Goal: Task Accomplishment & Management: Complete application form

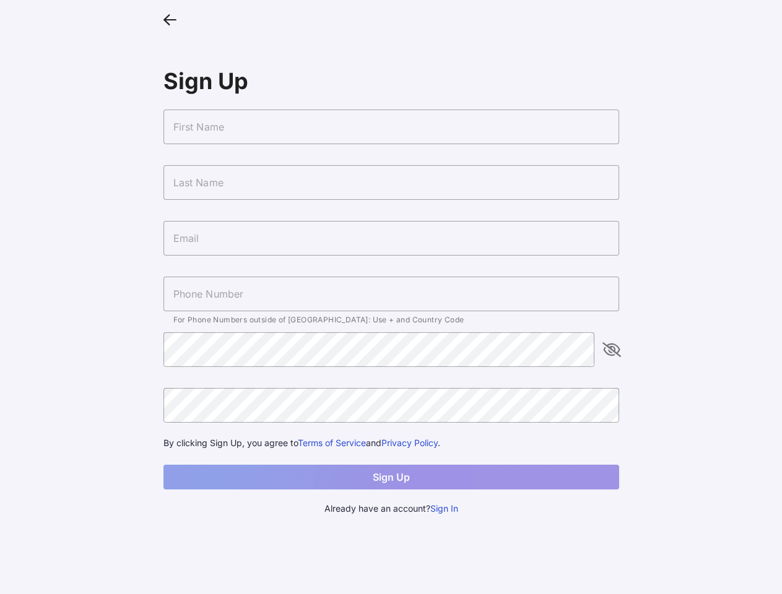
click at [170, 19] on icon at bounding box center [169, 19] width 13 height 18
click at [391, 127] on input "text" at bounding box center [391, 127] width 456 height 35
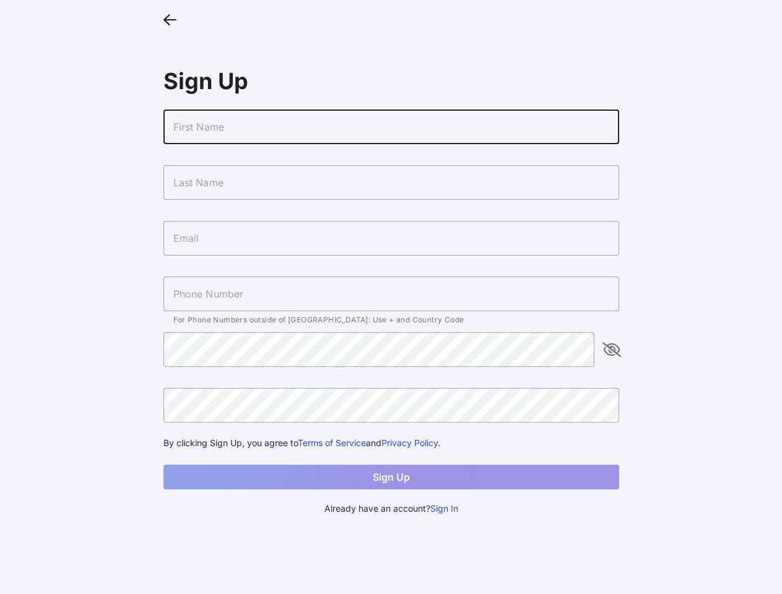
click at [391, 183] on input "text" at bounding box center [391, 182] width 456 height 35
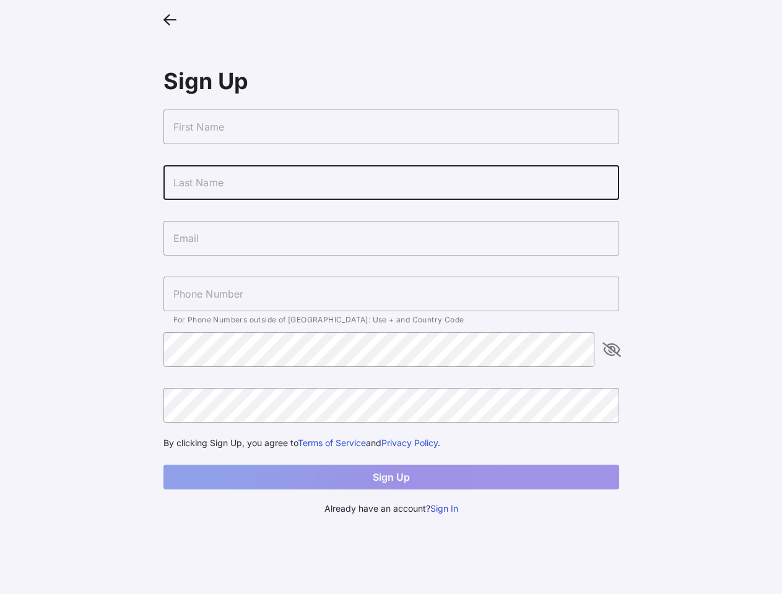
click at [391, 238] on input "text" at bounding box center [391, 238] width 456 height 35
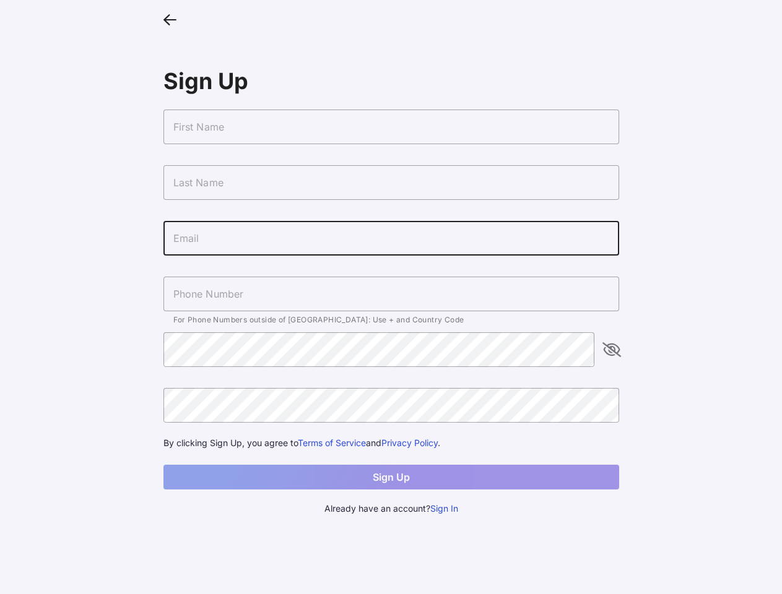
click at [391, 294] on input "text" at bounding box center [391, 294] width 456 height 35
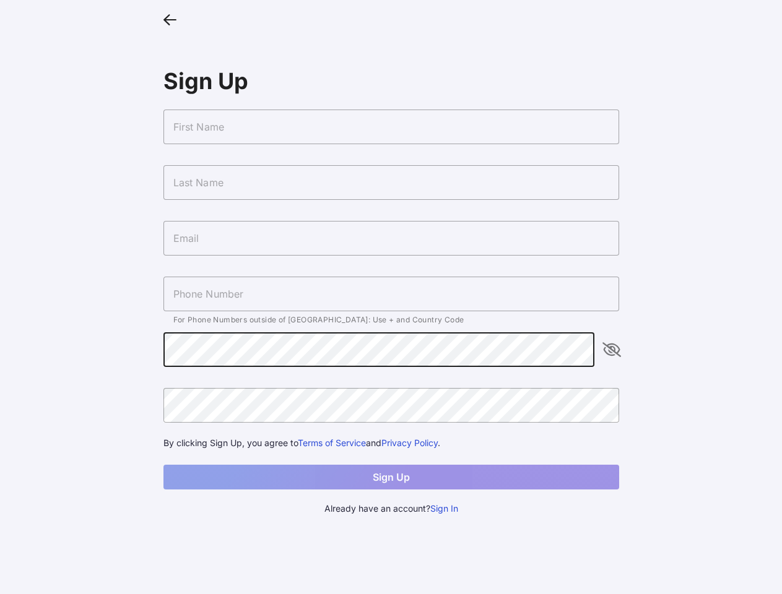
click at [612, 350] on icon "appended action" at bounding box center [611, 349] width 15 height 15
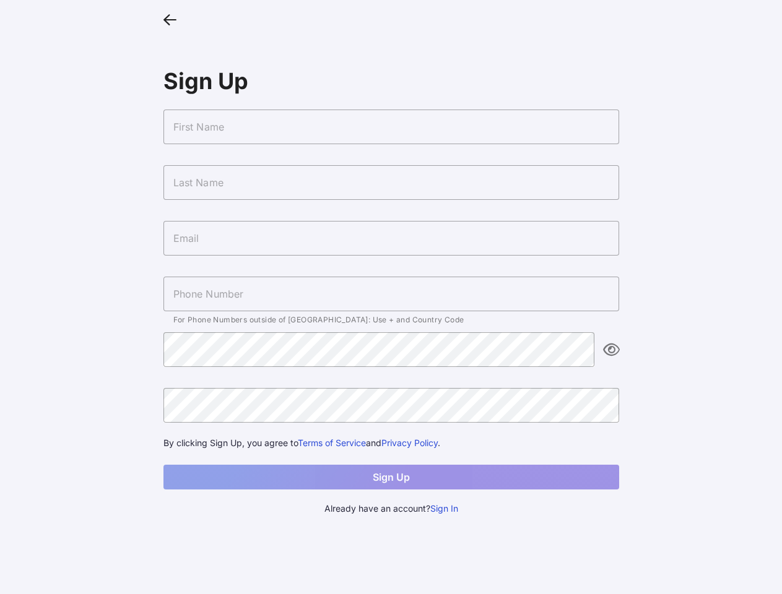
click at [445, 509] on button "Sign In" at bounding box center [444, 509] width 28 height 14
